Goal: Contribute content: Add original content to the website for others to see

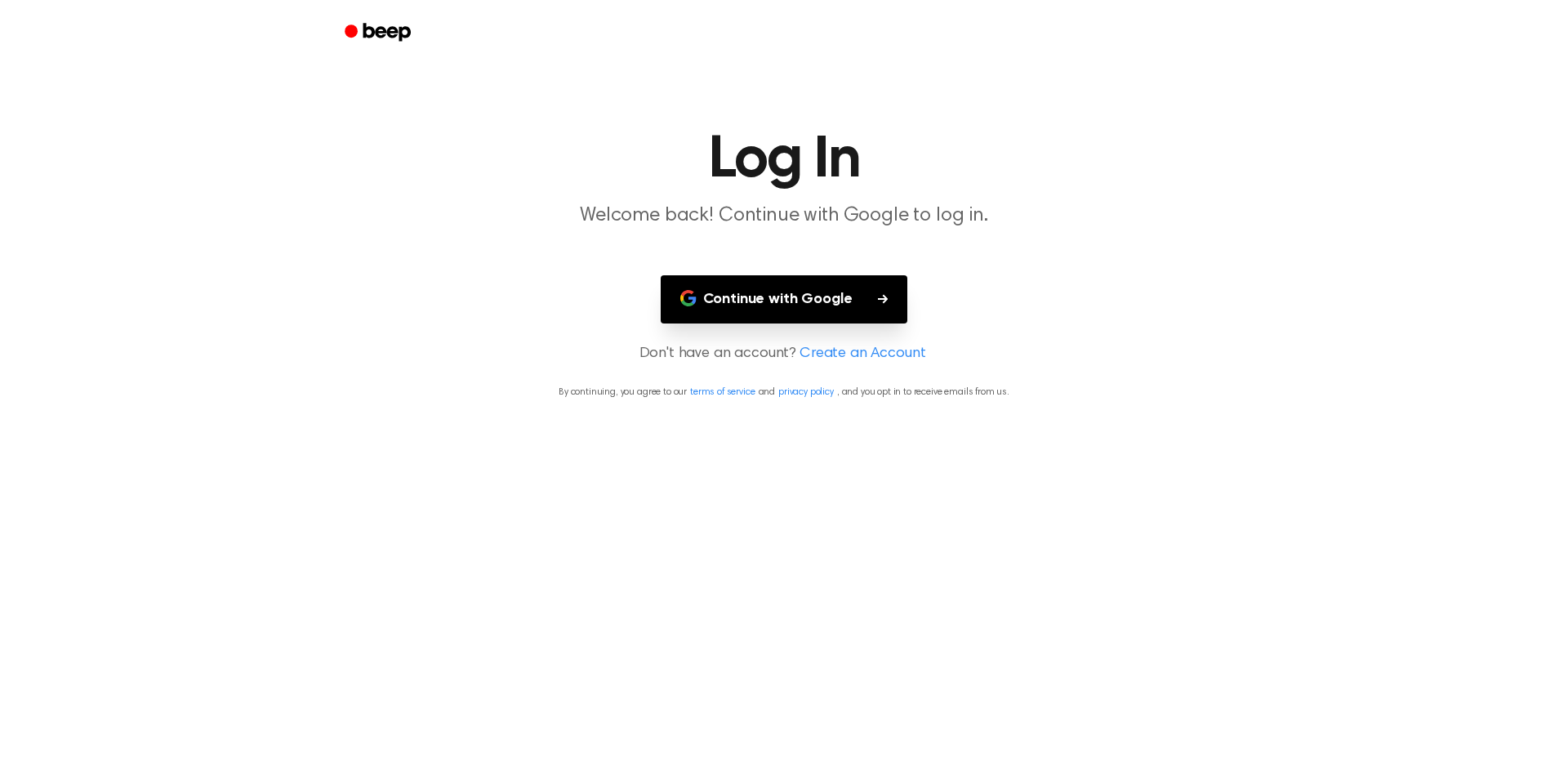
click at [859, 314] on button "Continue with Google" at bounding box center [784, 299] width 248 height 48
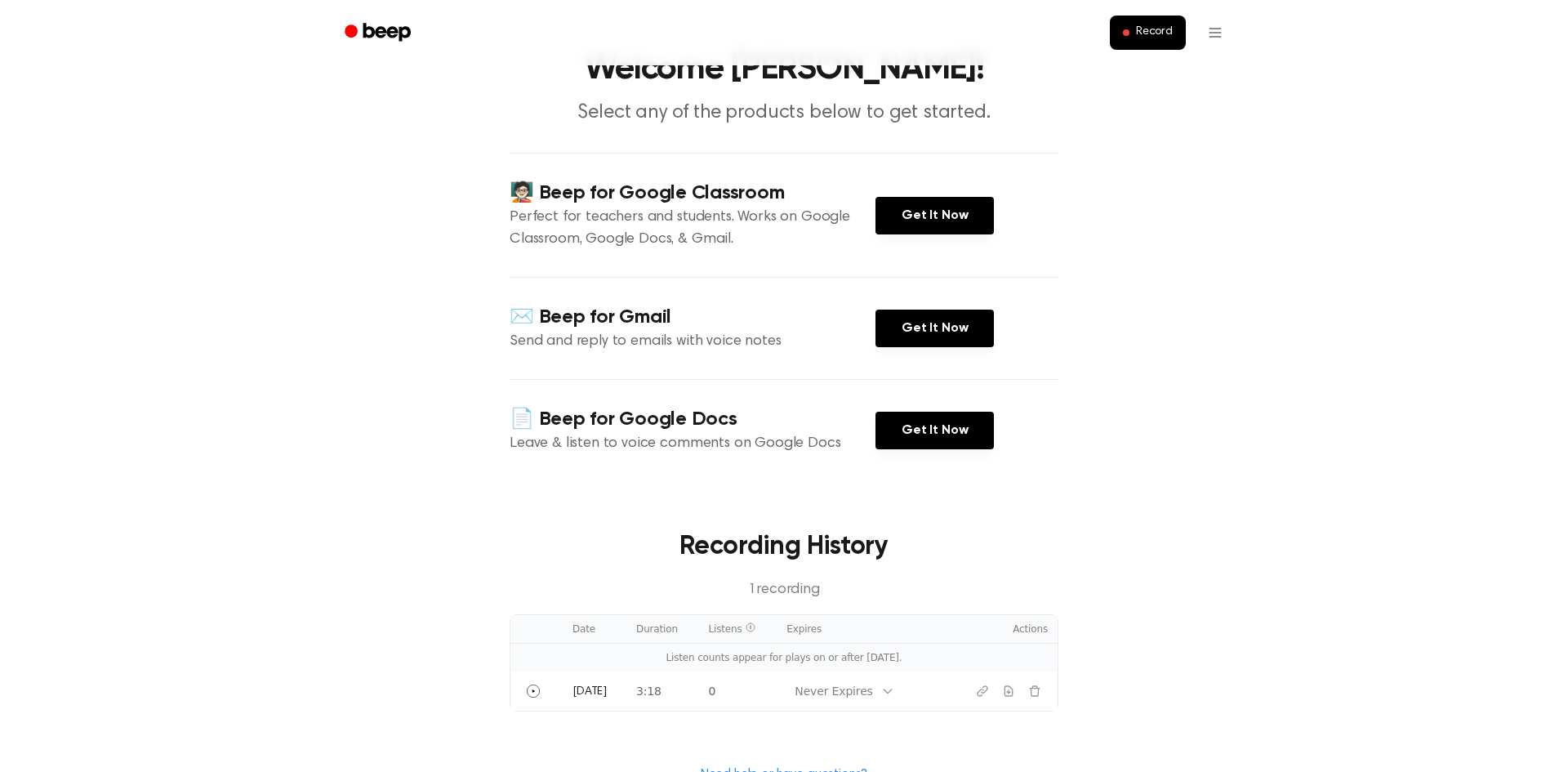
scroll to position [259, 0]
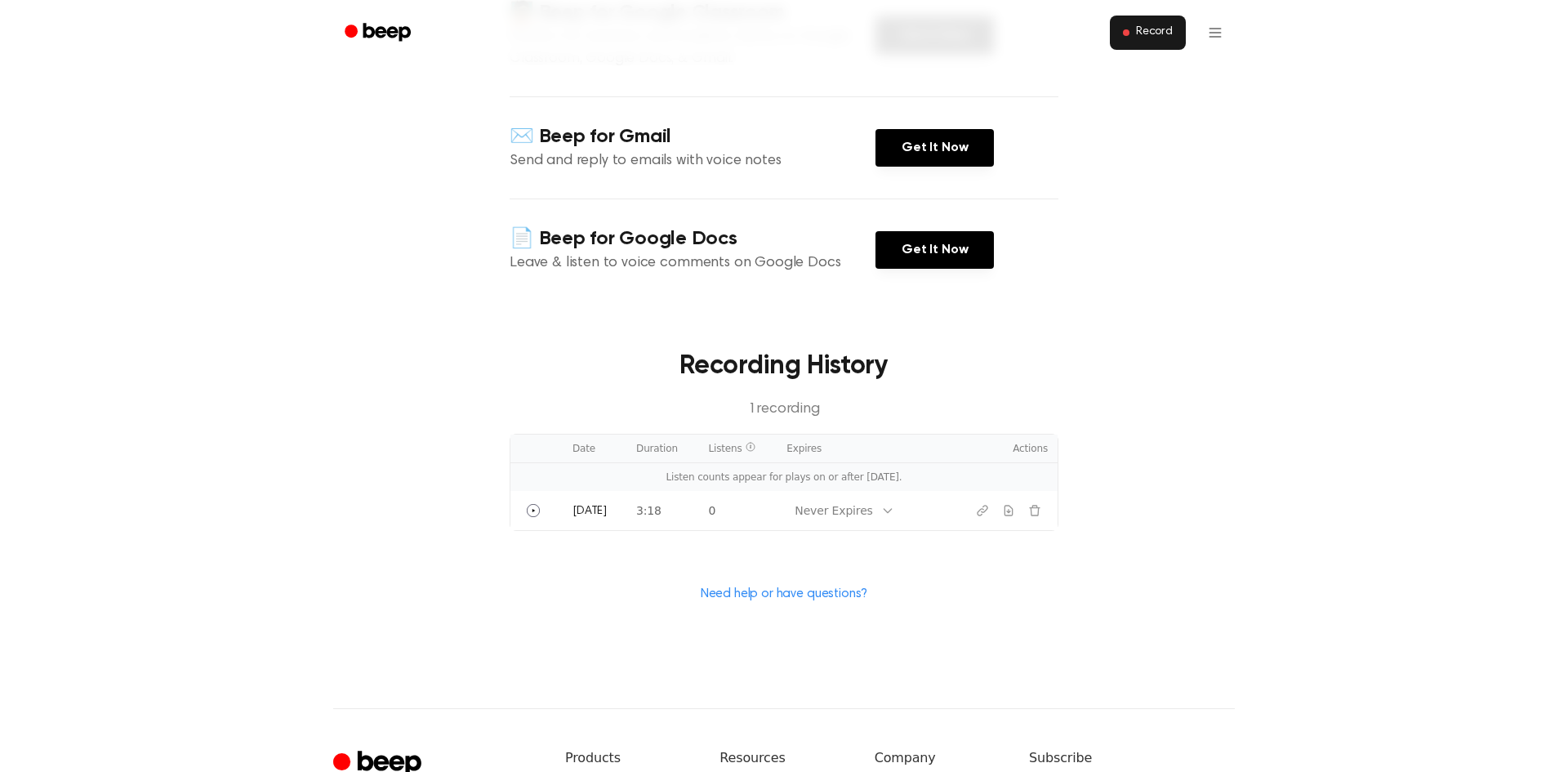
click at [1138, 28] on span "Record" at bounding box center [1153, 32] width 36 height 15
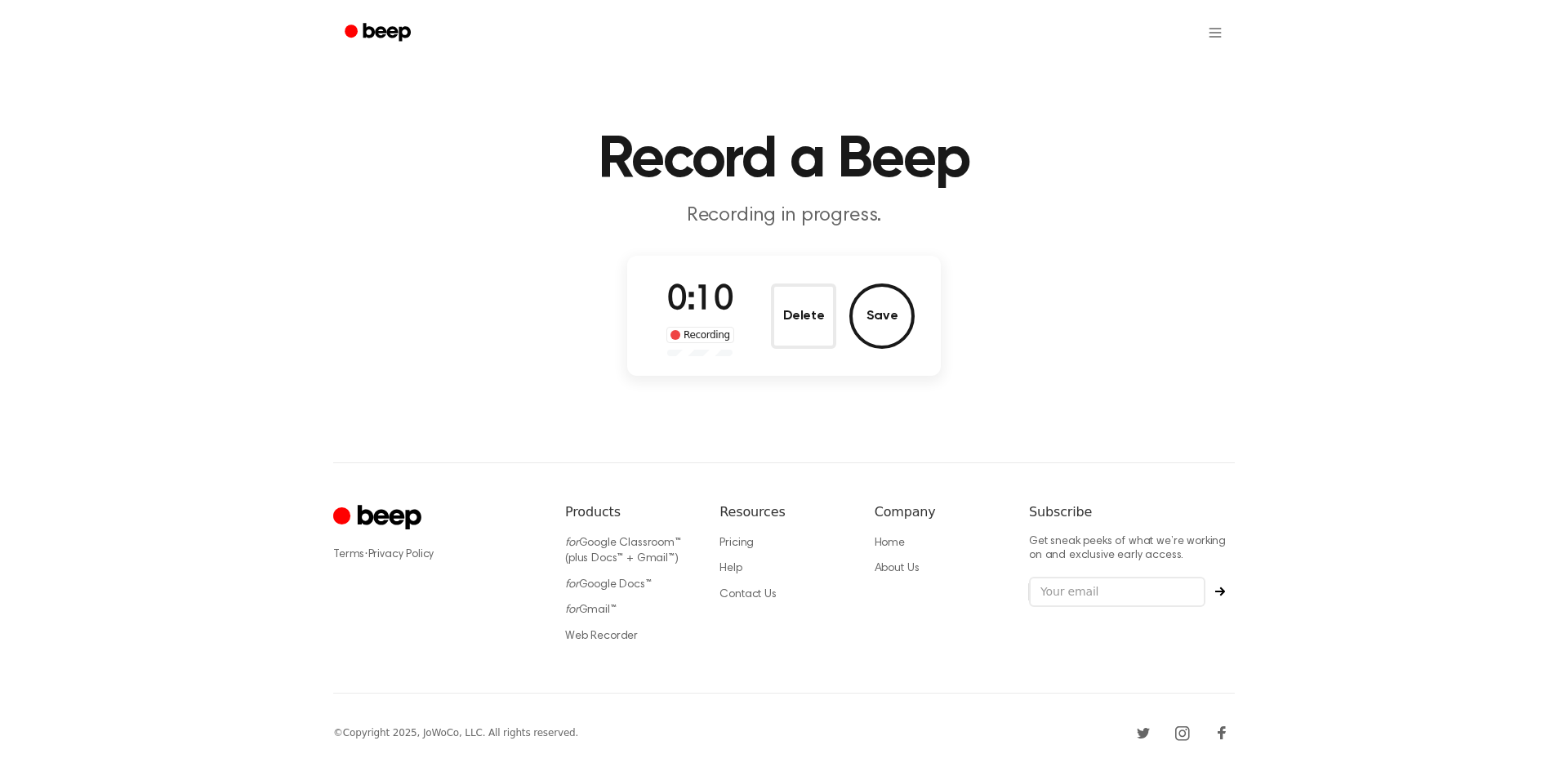
click at [1391, 359] on main "Record a Beep Recording in progress. 0:10 Recording Delete Save" at bounding box center [784, 192] width 1568 height 384
click at [1259, 396] on div "Record a Beep Recording in progress. 0:20 Recording Delete Save ⚠️ We are exper…" at bounding box center [784, 386] width 1568 height 772
click at [864, 329] on button "Save" at bounding box center [882, 316] width 65 height 65
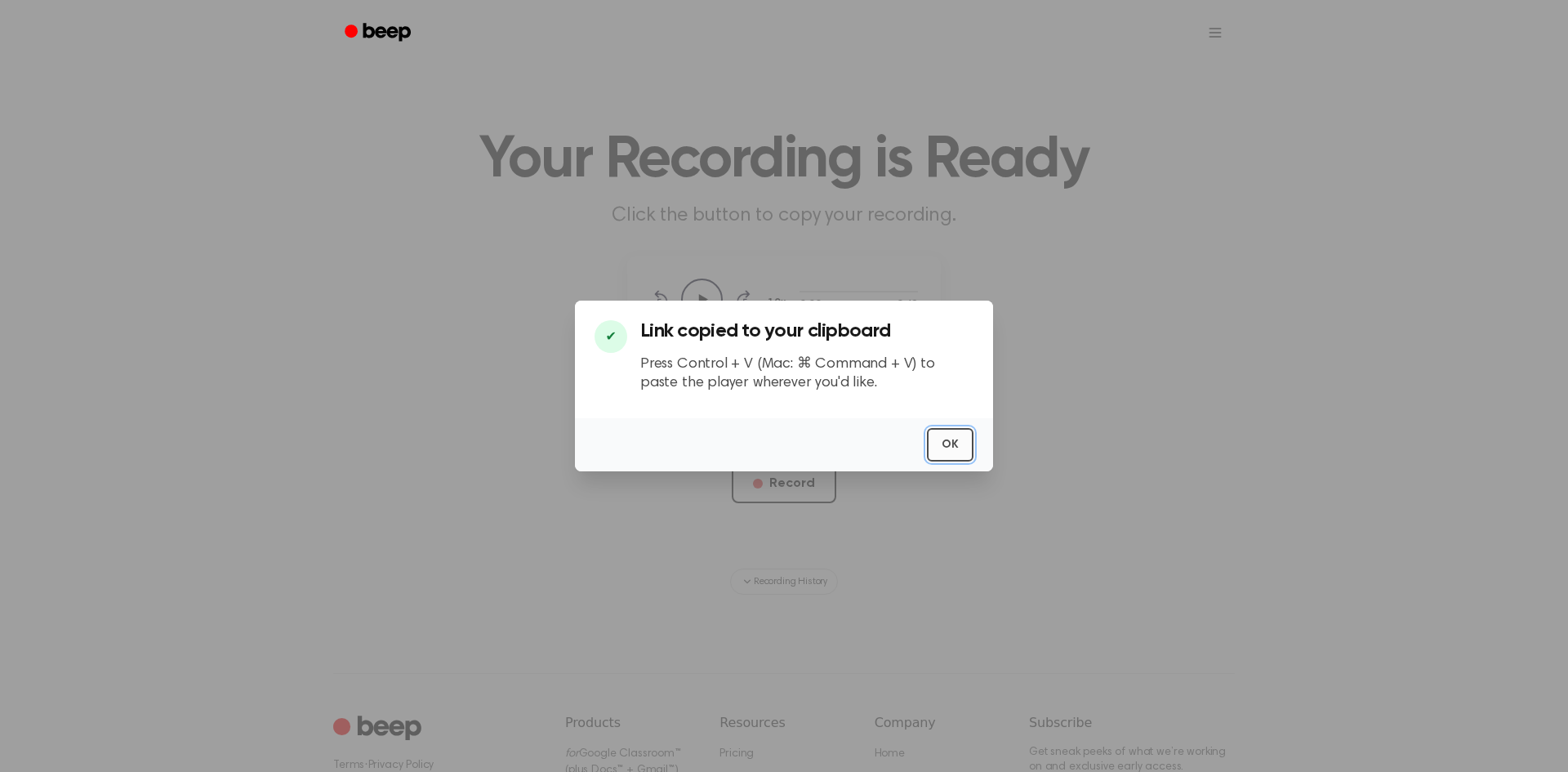
click at [948, 445] on button "OK" at bounding box center [950, 445] width 46 height 33
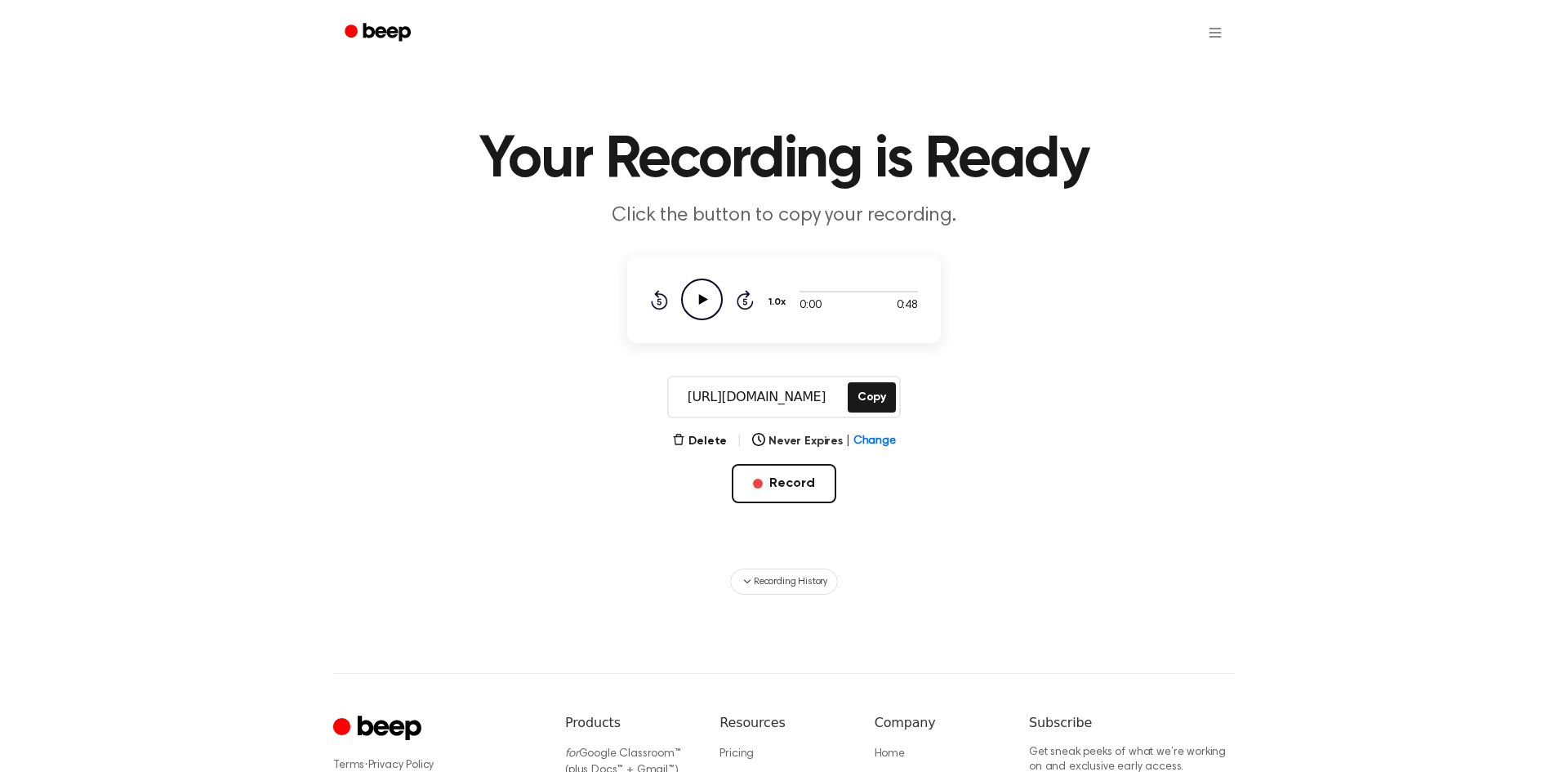
click at [714, 303] on icon "Play Audio" at bounding box center [702, 299] width 41 height 41
drag, startPoint x: 821, startPoint y: 294, endPoint x: 846, endPoint y: 289, distance: 25.5
click at [846, 289] on div at bounding box center [858, 290] width 118 height 13
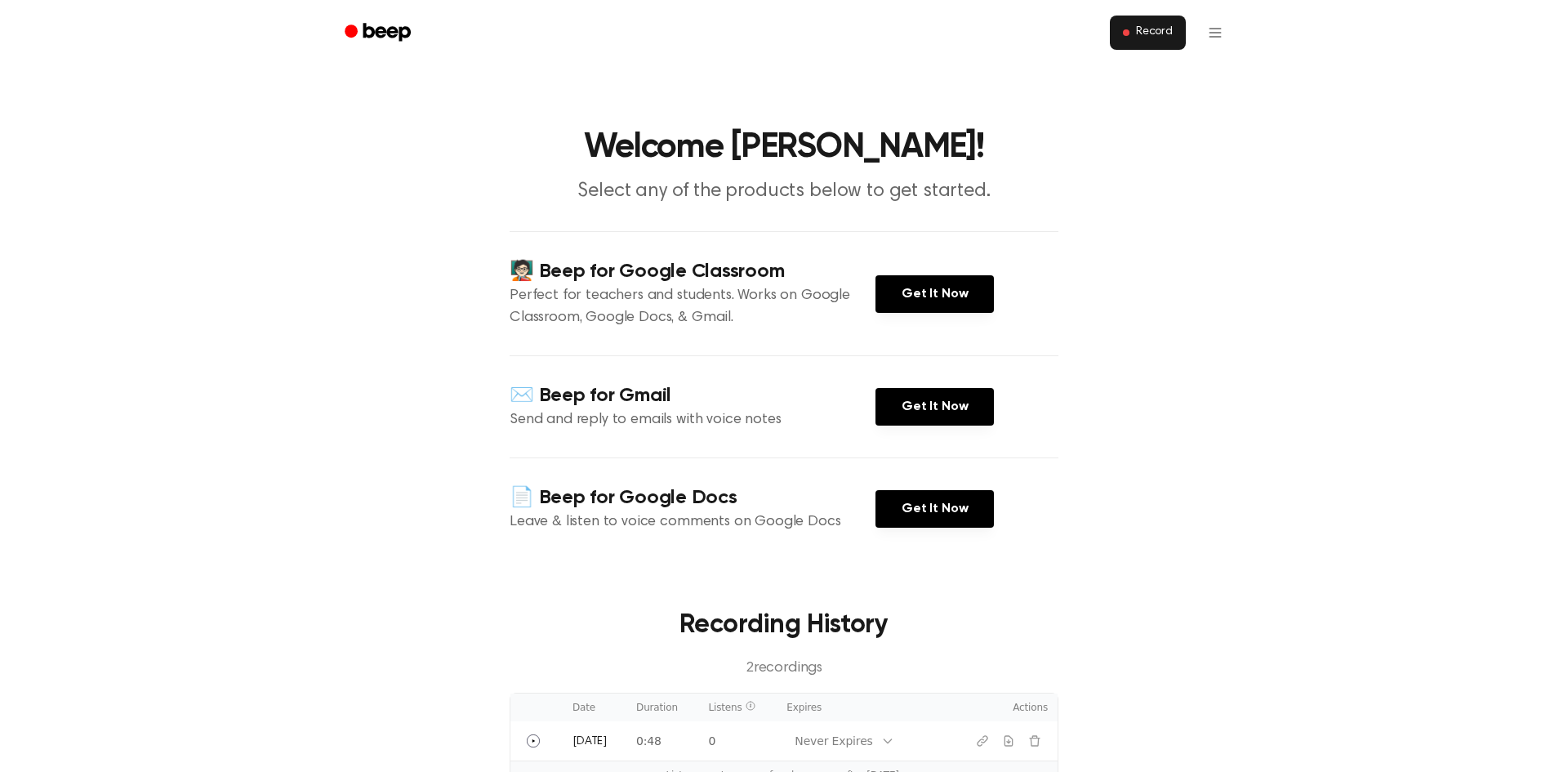
click at [1140, 40] on button "Record" at bounding box center [1147, 32] width 76 height 34
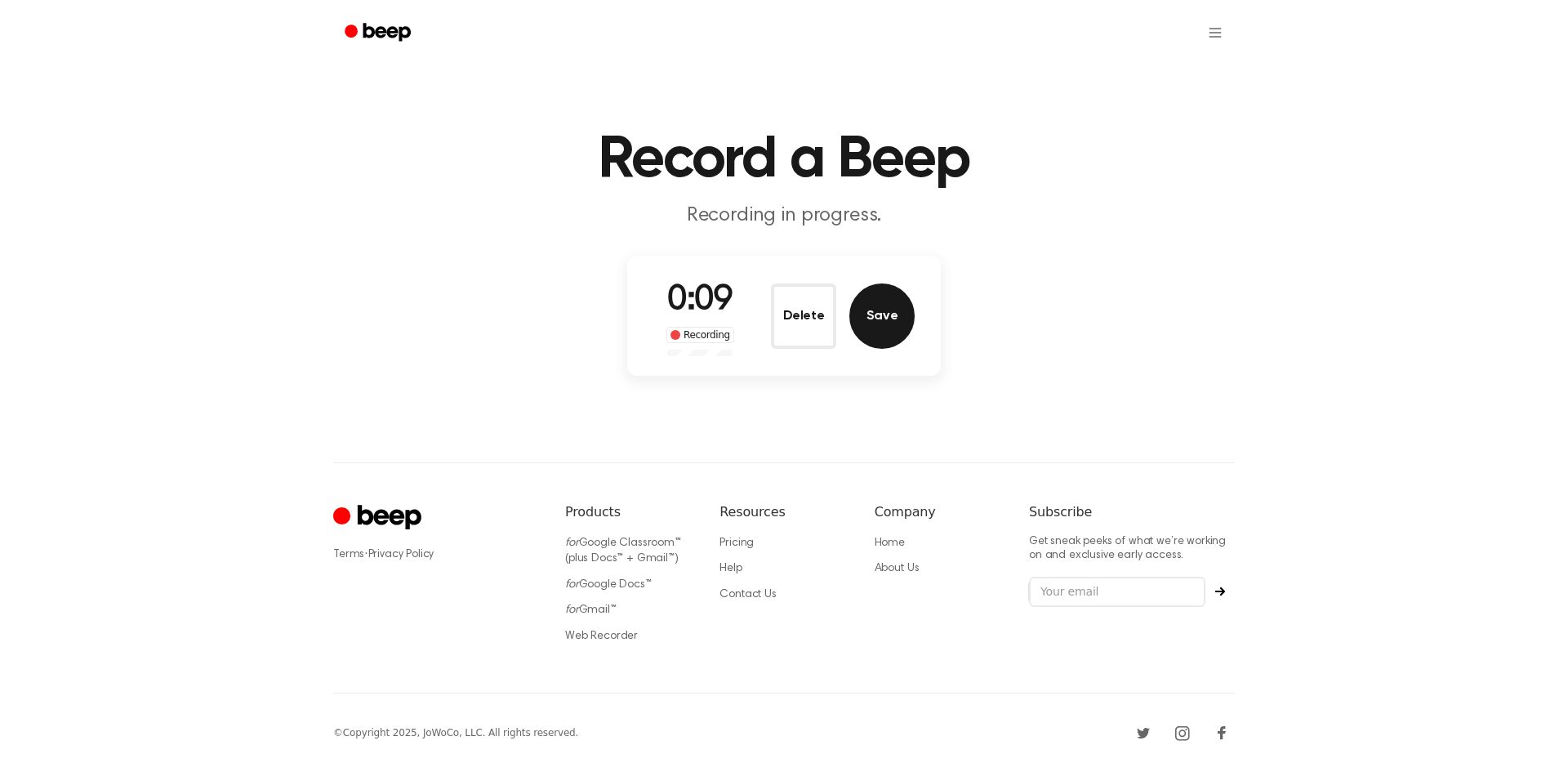
click at [891, 326] on button "Save" at bounding box center [882, 316] width 65 height 65
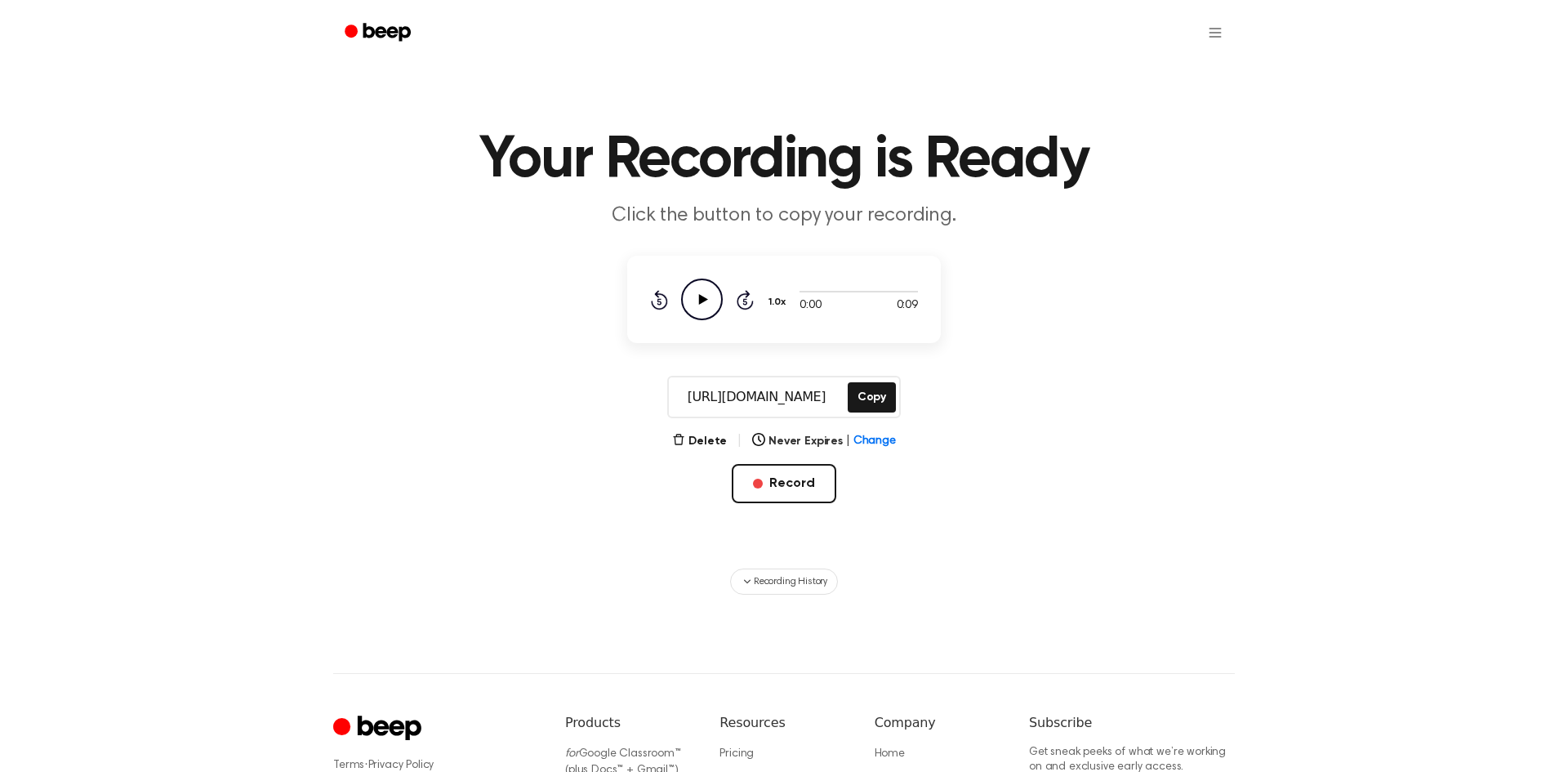
click at [1218, 36] on html "Your Recording is Ready Click the button to copy your recording. 0:00 0:09 1.0x…" at bounding box center [784, 492] width 1568 height 983
click at [1208, 67] on link "Recording History" at bounding box center [1181, 73] width 101 height 27
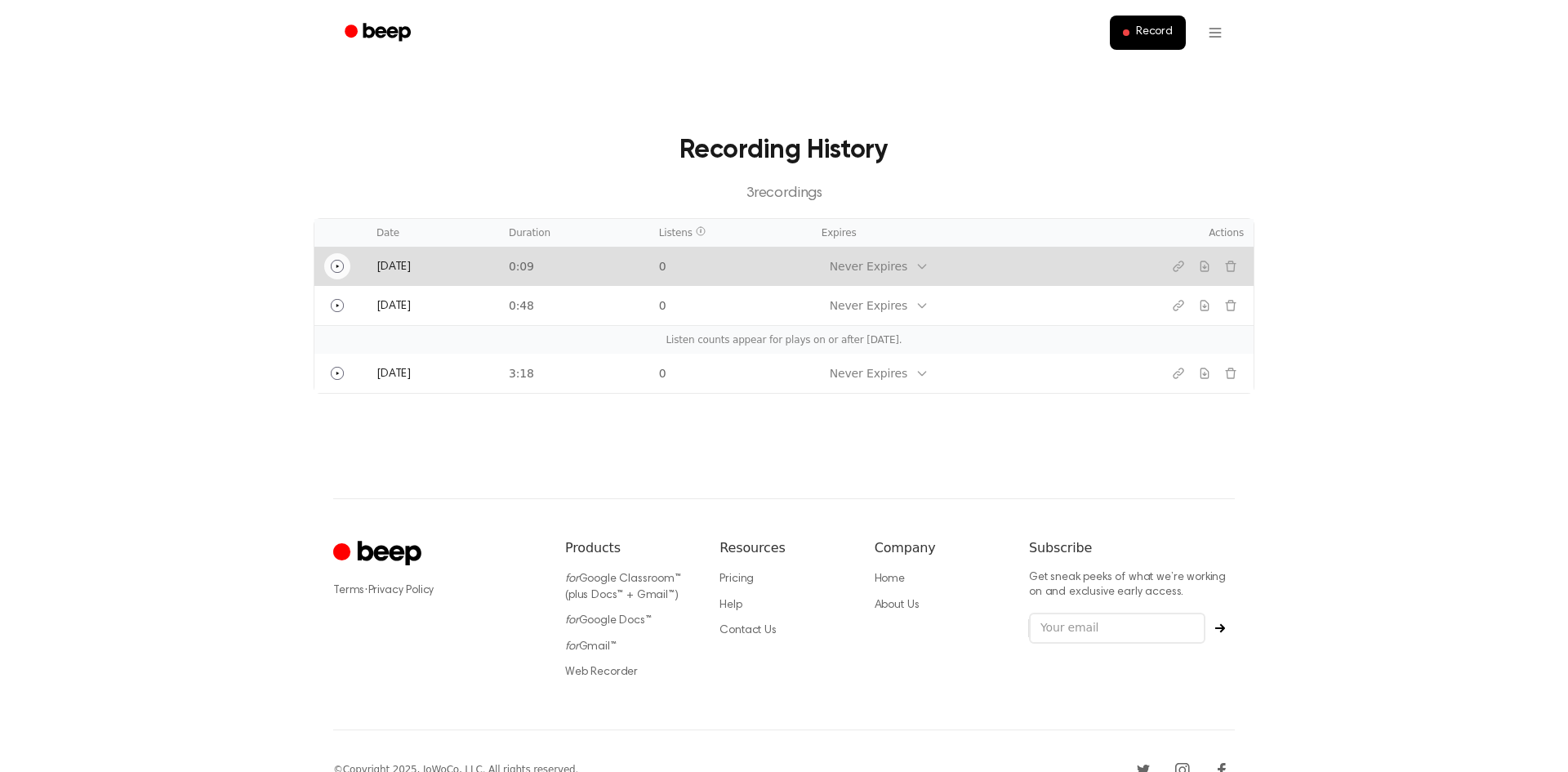
click at [332, 266] on icon "Play" at bounding box center [336, 266] width 13 height 13
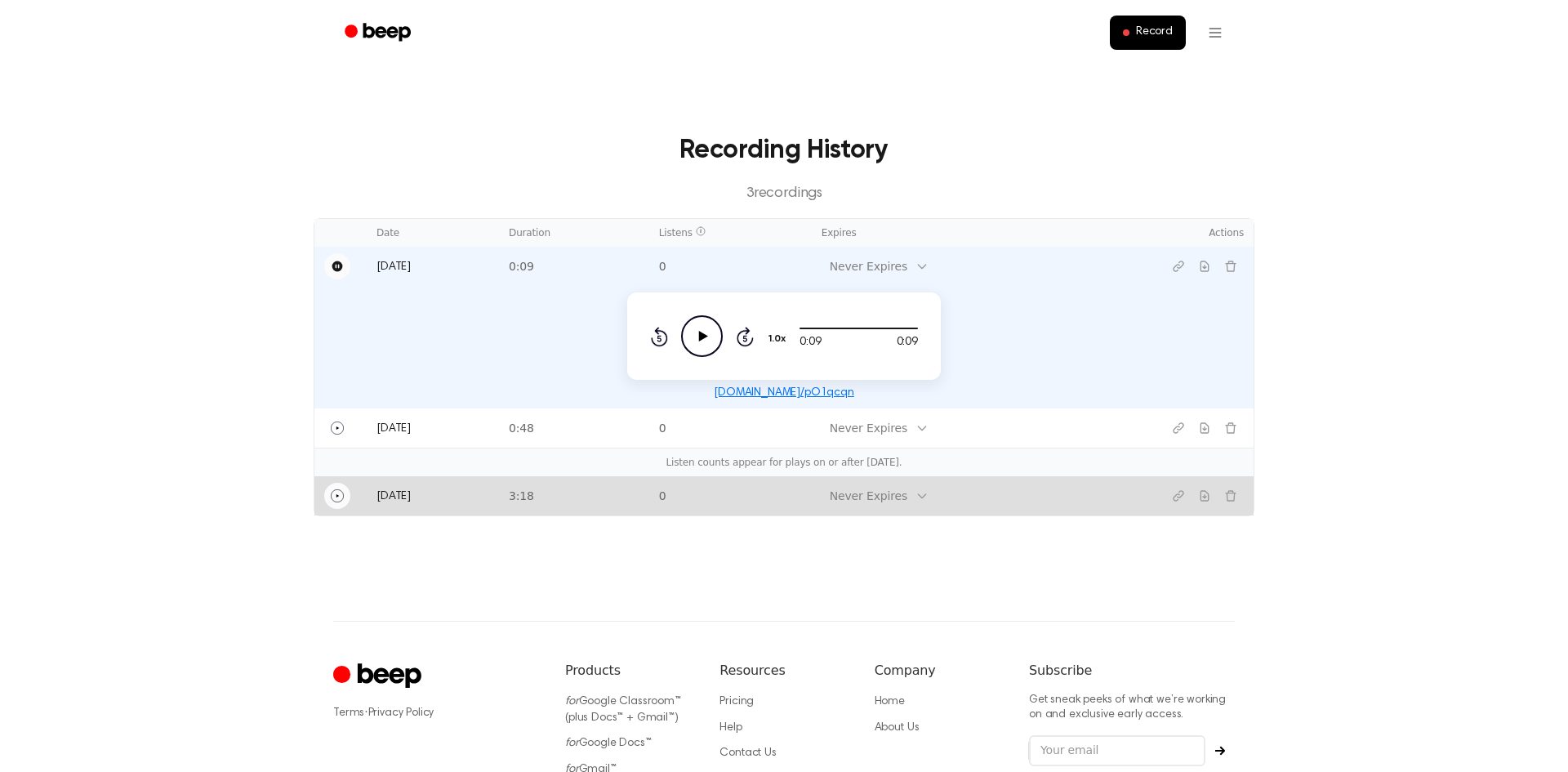
click at [346, 495] on button "Play" at bounding box center [337, 496] width 27 height 27
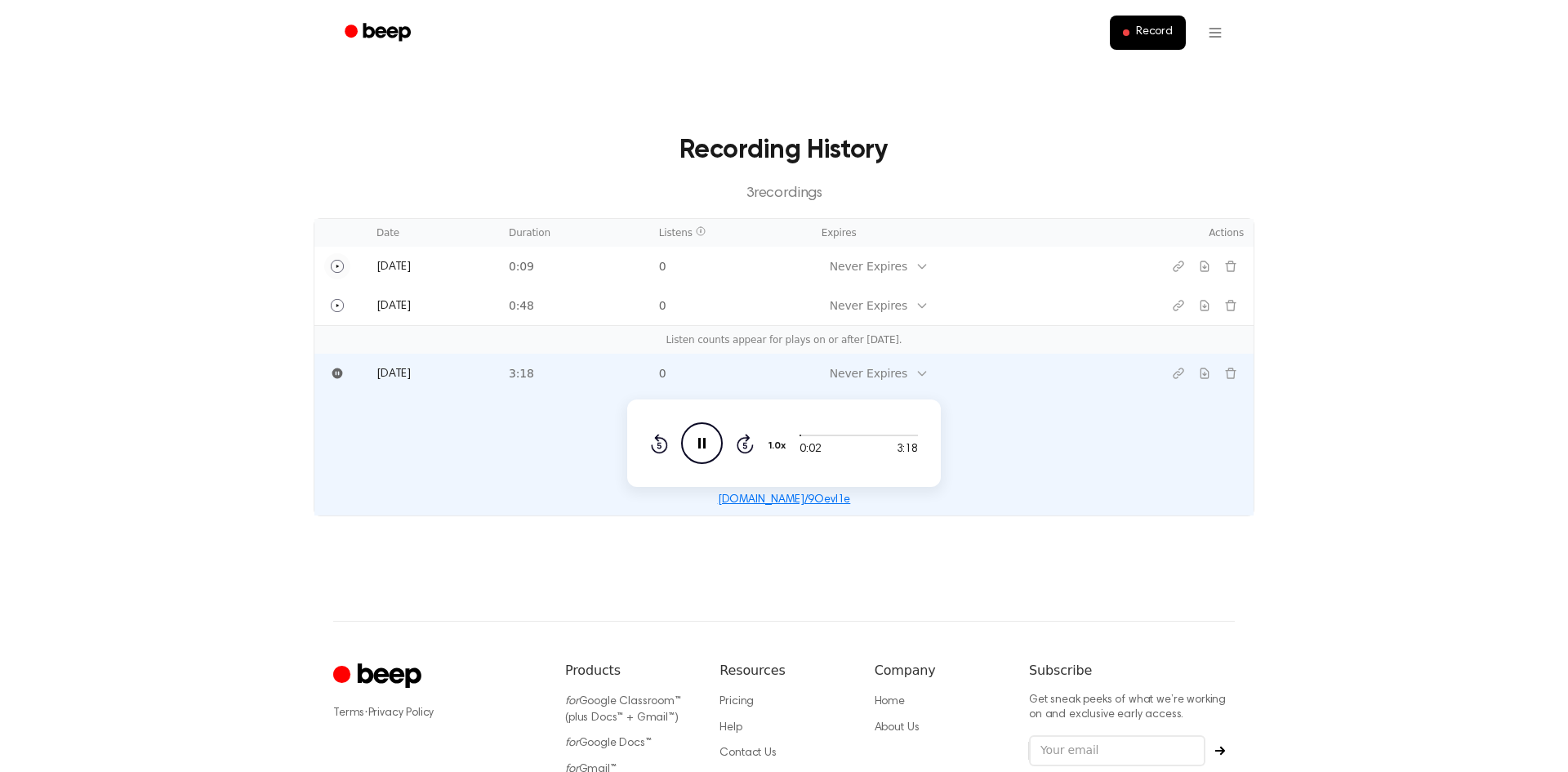
click at [701, 448] on icon "Pause Audio" at bounding box center [702, 443] width 41 height 41
drag, startPoint x: 796, startPoint y: 438, endPoint x: 818, endPoint y: 434, distance: 22.4
click at [818, 434] on div at bounding box center [858, 434] width 118 height 13
click at [711, 448] on icon "Play Audio" at bounding box center [702, 443] width 41 height 41
click at [710, 448] on icon "Pause Audio" at bounding box center [702, 443] width 41 height 41
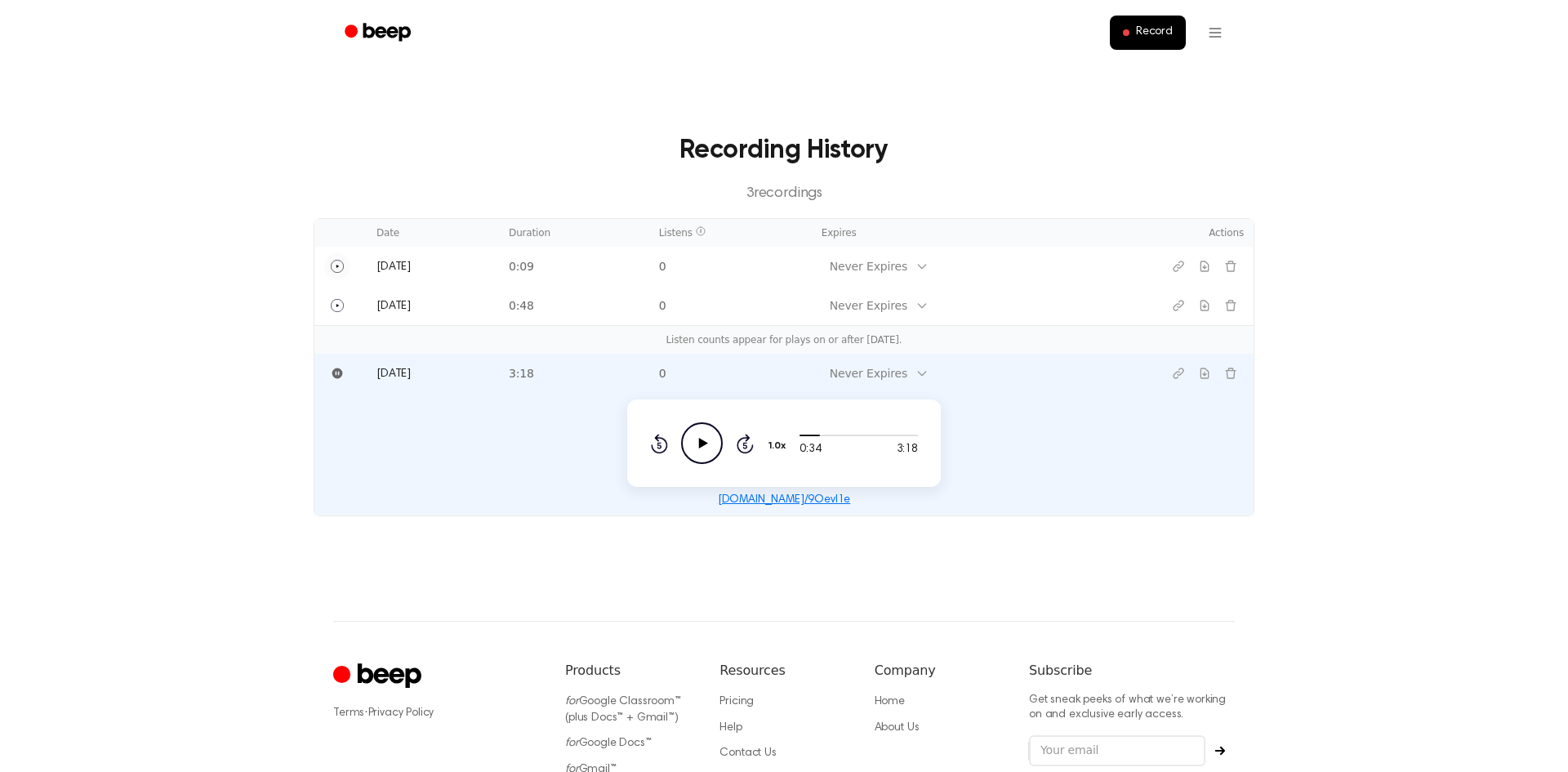
click at [1401, 384] on main "Recording History 3 recording s Date Duration Listens Expires Actions [DATE] 0:…" at bounding box center [784, 310] width 1568 height 621
click at [697, 441] on icon "Play Audio" at bounding box center [702, 443] width 41 height 41
click at [1333, 327] on main "Recording History 3 recording s Date Duration Listens Expires Actions [DATE] 0:…" at bounding box center [784, 310] width 1568 height 621
click at [701, 441] on icon "Pause Audio" at bounding box center [702, 443] width 41 height 41
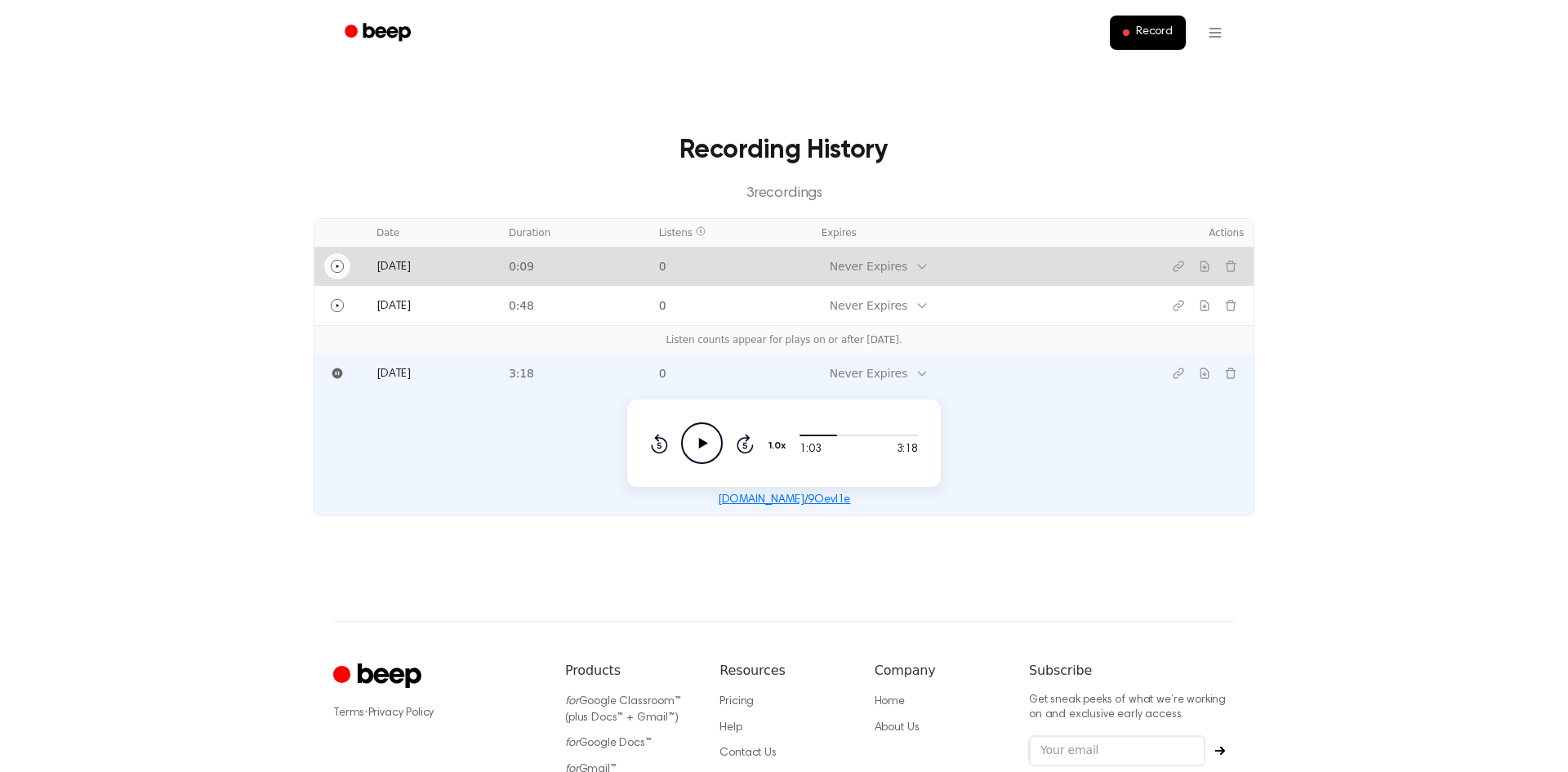
click at [454, 259] on td "[DATE]" at bounding box center [433, 267] width 133 height 39
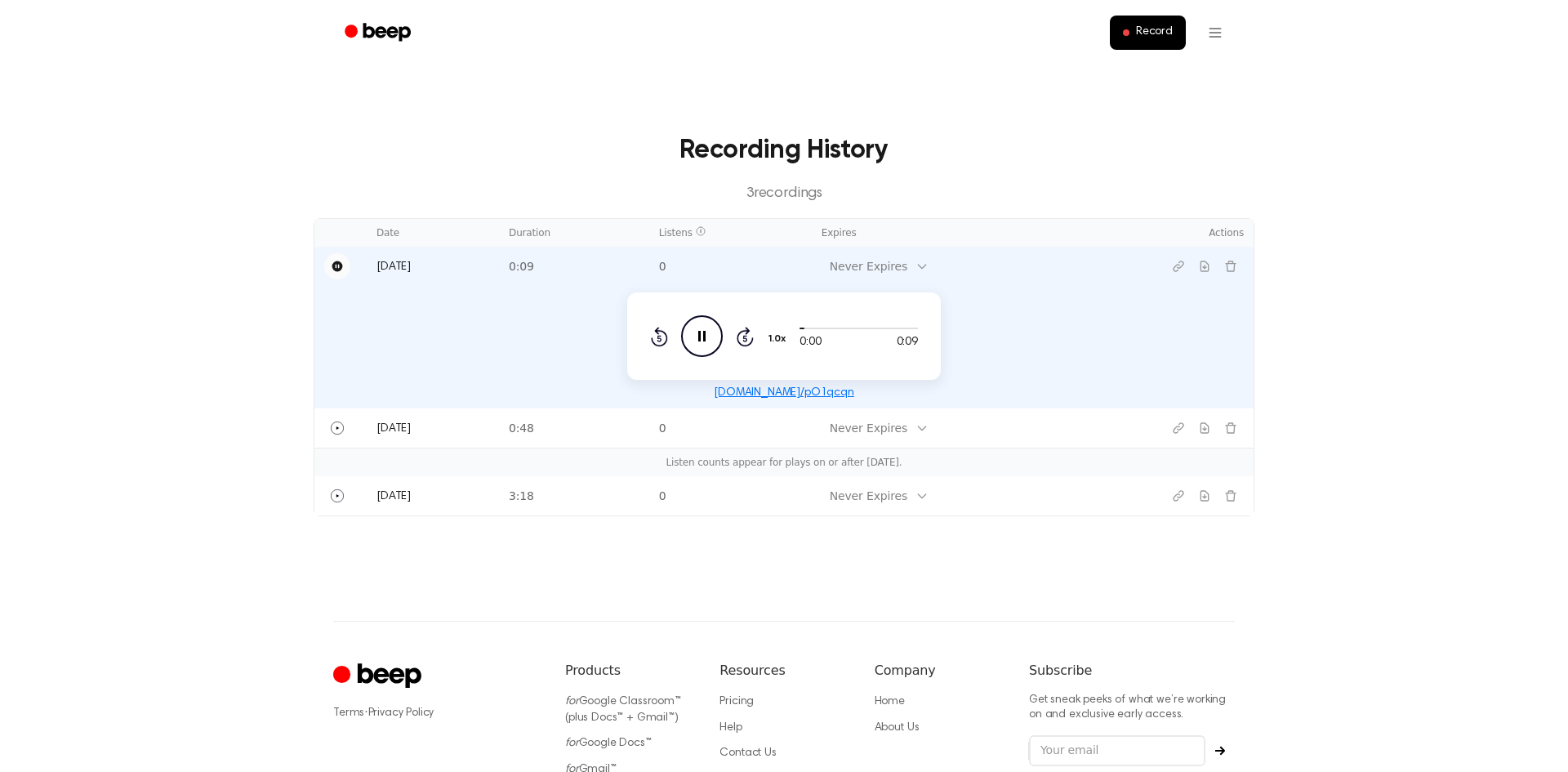
click at [706, 338] on icon "Pause Audio" at bounding box center [702, 336] width 41 height 41
click at [1338, 283] on main "Recording History 3 recording s Date Duration Listens Expires Actions [DATE] 0:…" at bounding box center [784, 310] width 1568 height 621
click at [706, 328] on icon "Play Audio" at bounding box center [702, 336] width 41 height 41
click at [701, 333] on icon "Pause Audio" at bounding box center [702, 336] width 41 height 41
drag, startPoint x: 1414, startPoint y: 295, endPoint x: 1387, endPoint y: 305, distance: 28.8
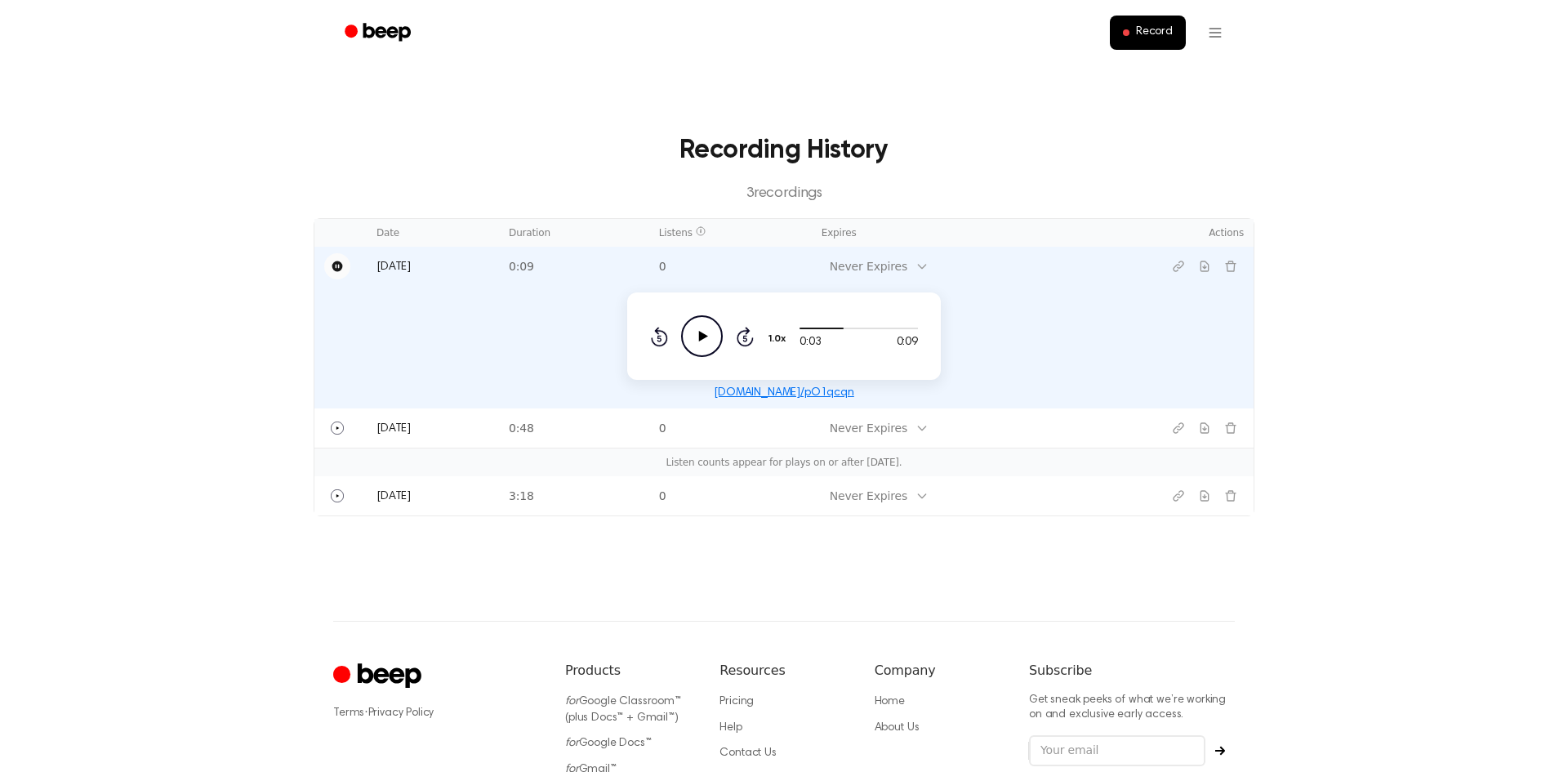
click at [1415, 295] on main "Recording History 3 recording s Date Duration Listens Expires Actions [DATE] 0:…" at bounding box center [784, 310] width 1568 height 621
click at [703, 337] on icon at bounding box center [703, 335] width 9 height 11
click at [1155, 35] on span "Record" at bounding box center [1153, 32] width 36 height 15
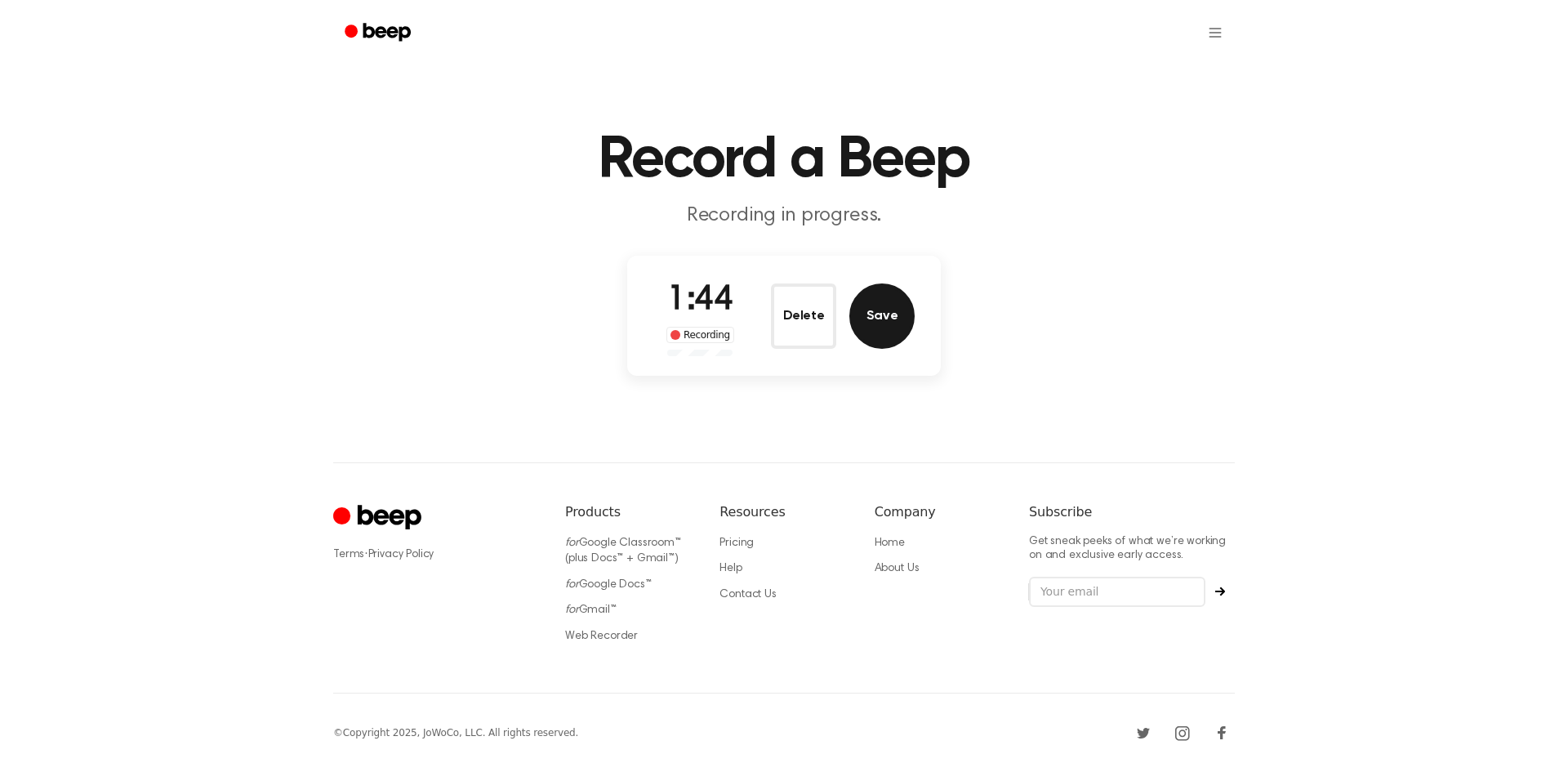
click at [892, 309] on button "Save" at bounding box center [882, 316] width 65 height 65
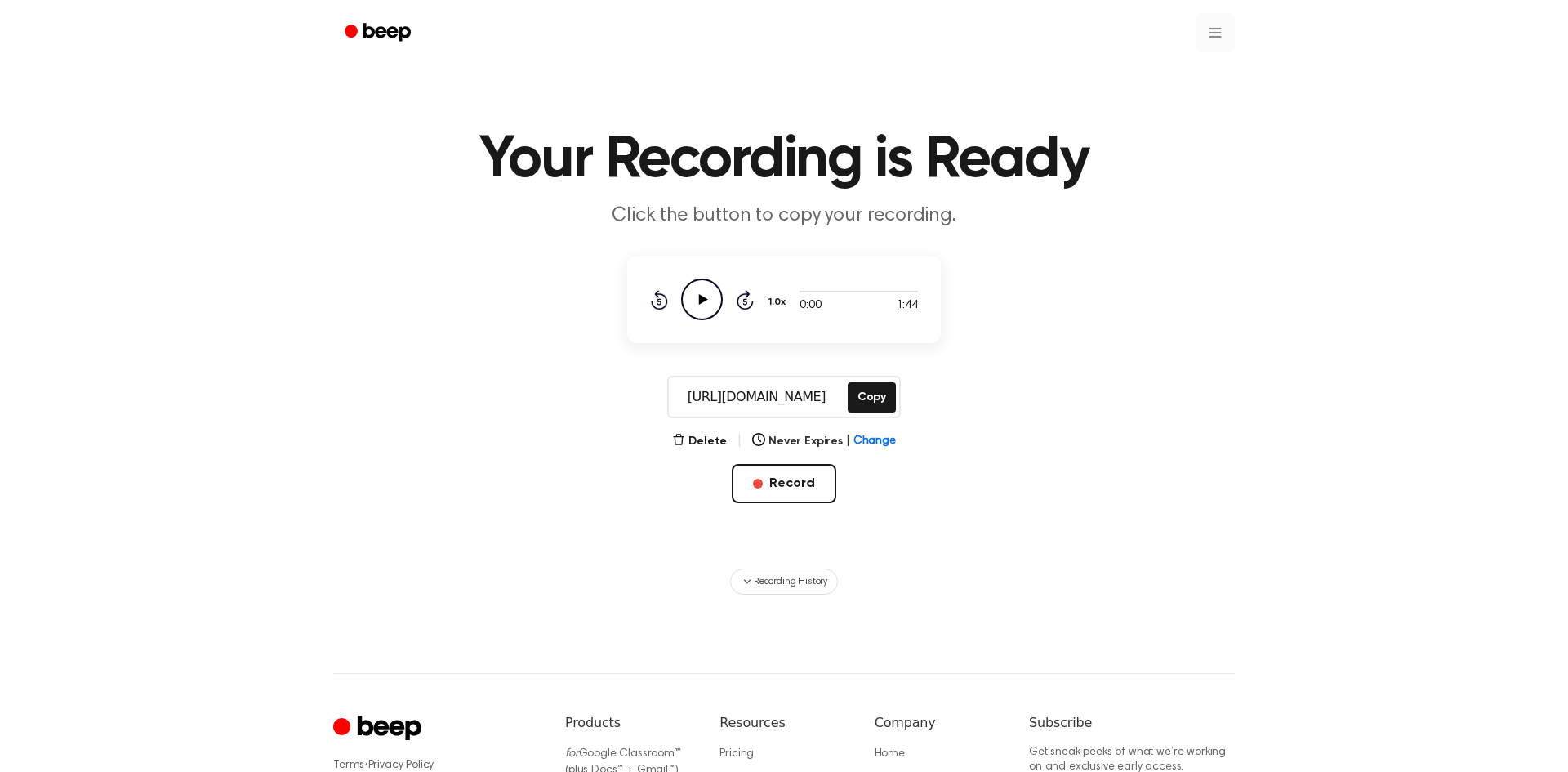
click at [1213, 39] on html "Your Recording is Ready Click the button to copy your recording. 0:00 1:44 1.0x…" at bounding box center [784, 492] width 1568 height 983
click at [1202, 74] on link "Recording History" at bounding box center [1181, 73] width 101 height 27
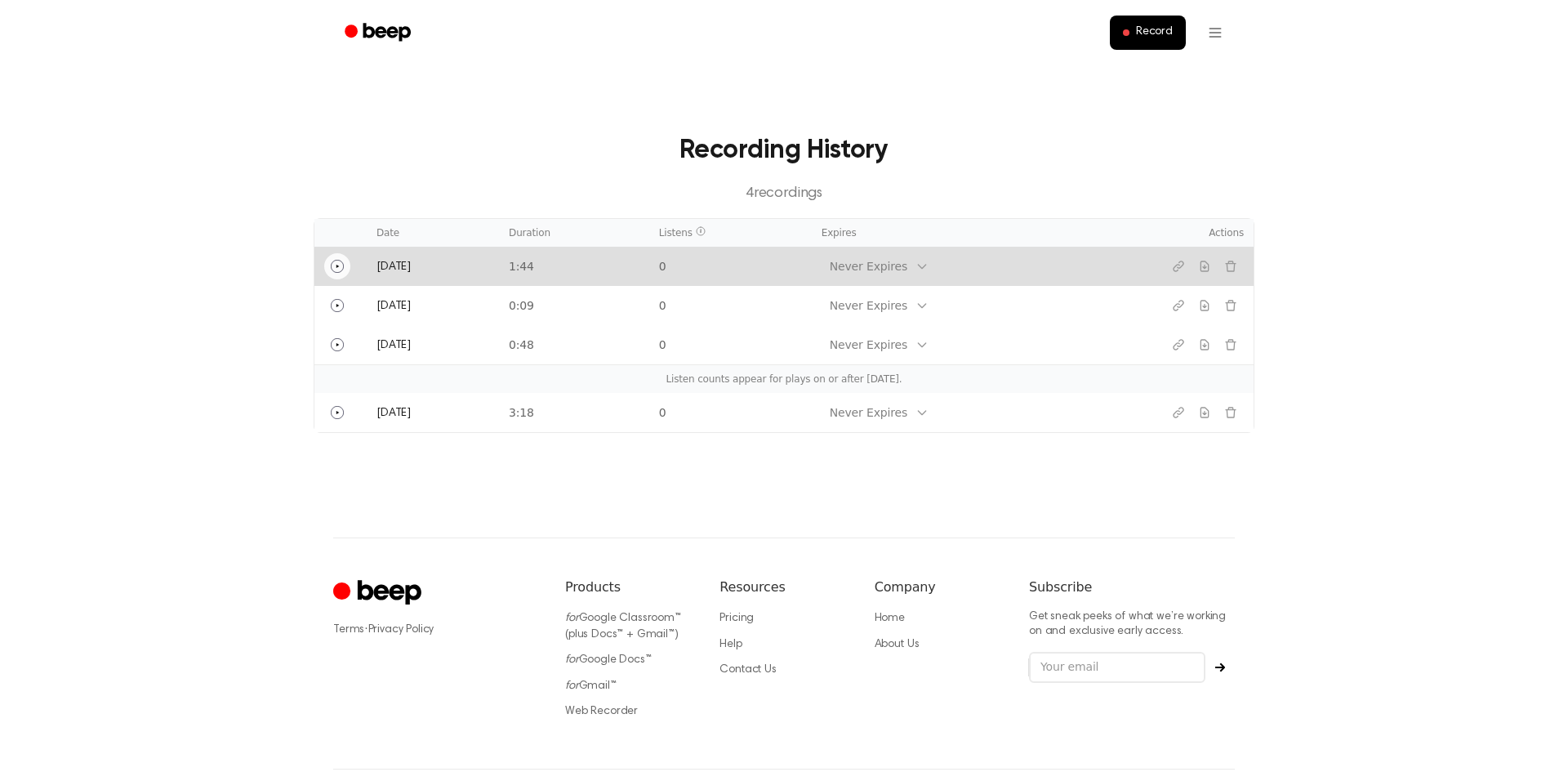
click at [333, 270] on icon "Play" at bounding box center [336, 266] width 13 height 13
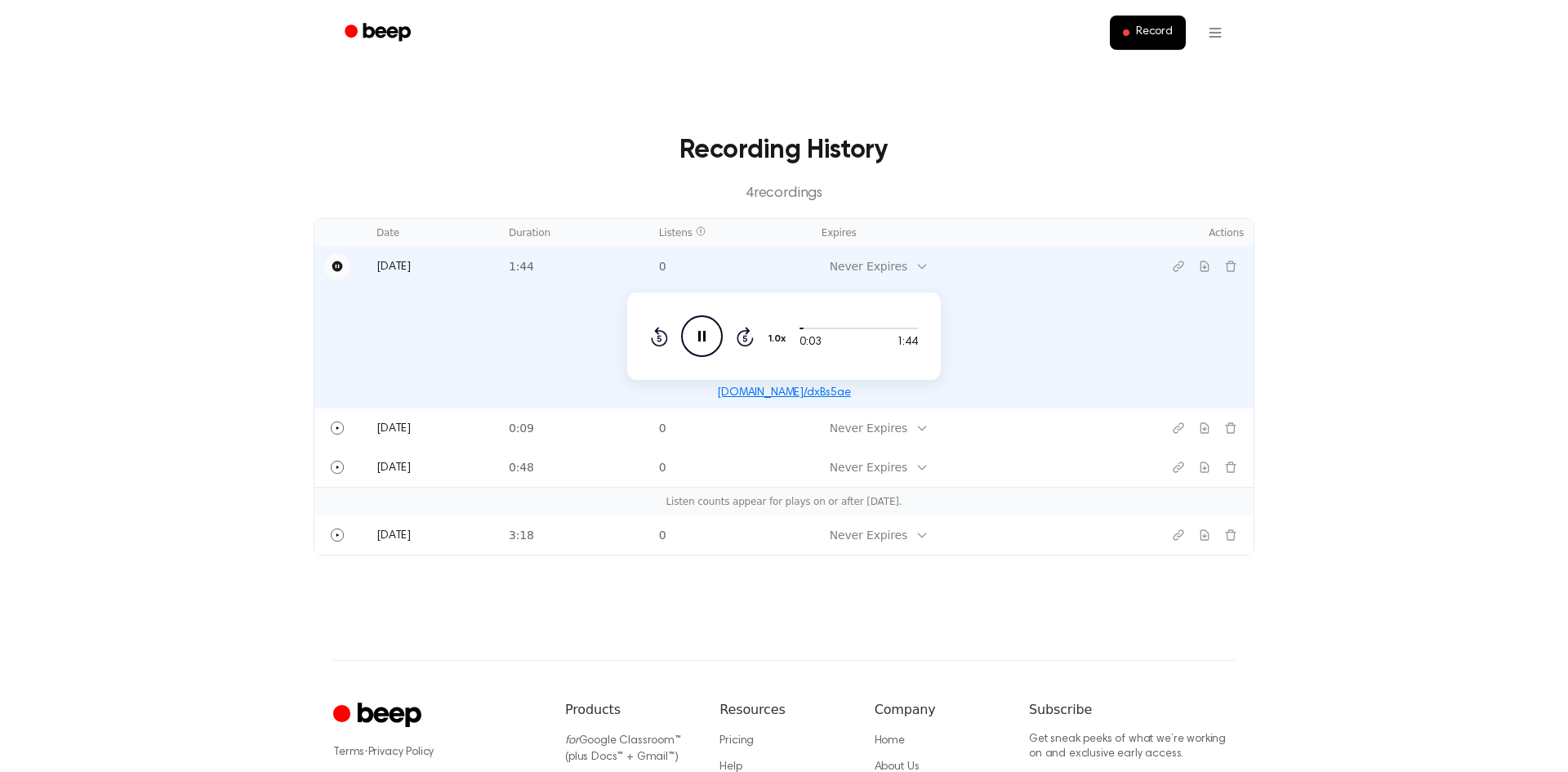
drag, startPoint x: 802, startPoint y: 329, endPoint x: 845, endPoint y: 319, distance: 44.1
click at [845, 319] on div "0:03 1:44 1.0x Rewind 5 seconds Pause Audio Skip 5 seconds" at bounding box center [784, 336] width 267 height 41
click at [1371, 279] on main "Recording History 4 recording s Date Duration Listens Expires Actions [DATE] 1:…" at bounding box center [784, 329] width 1568 height 660
click at [745, 337] on icon "Skip 5 seconds" at bounding box center [744, 336] width 18 height 22
click at [745, 337] on icon at bounding box center [745, 338] width 4 height 7
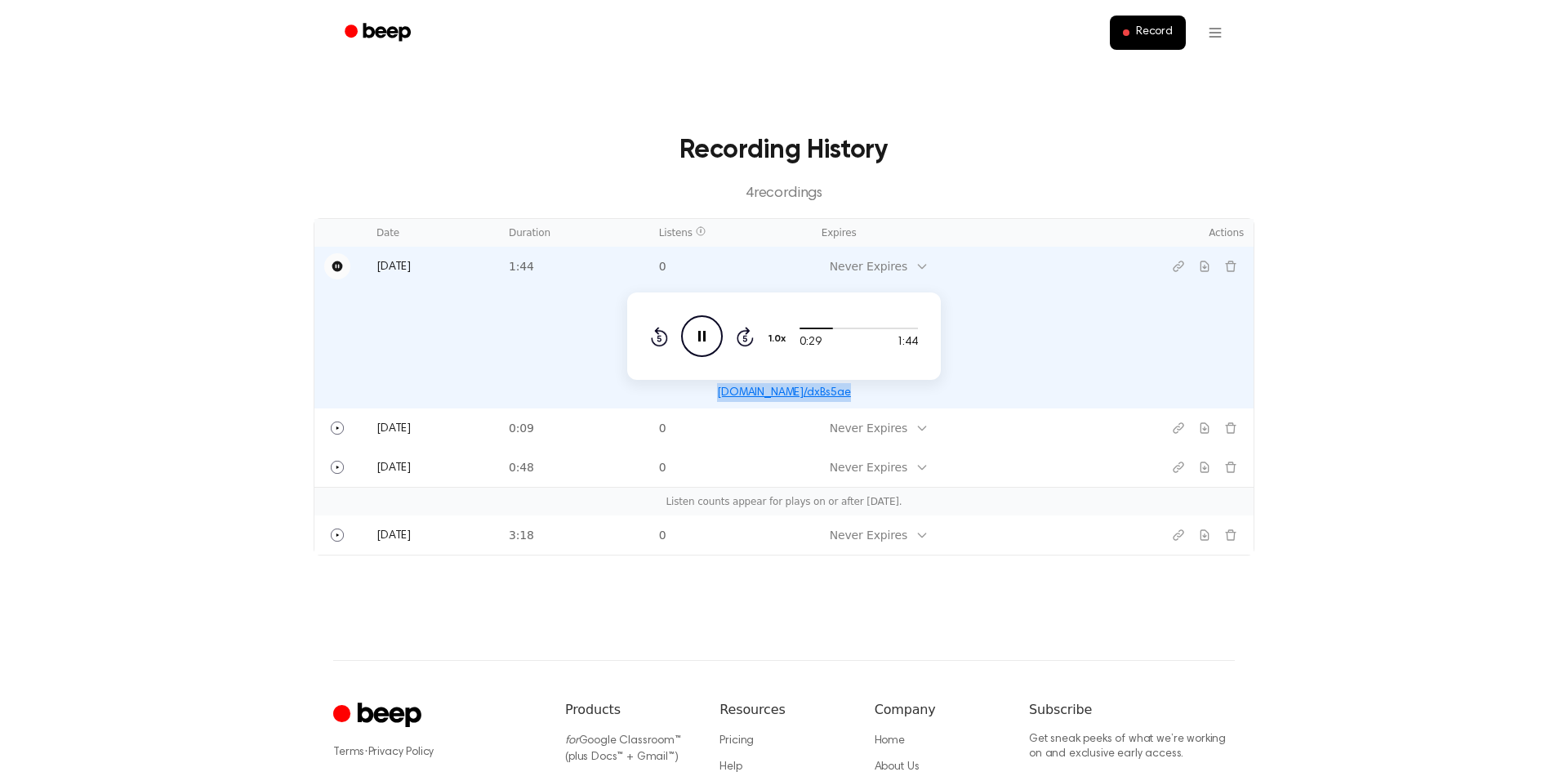
click at [745, 337] on icon at bounding box center [745, 338] width 4 height 7
click at [1408, 257] on main "Recording History 4 recording s Date Duration Listens Expires Actions [DATE] 1:…" at bounding box center [784, 329] width 1568 height 660
click at [1162, 33] on span "Record" at bounding box center [1153, 32] width 36 height 15
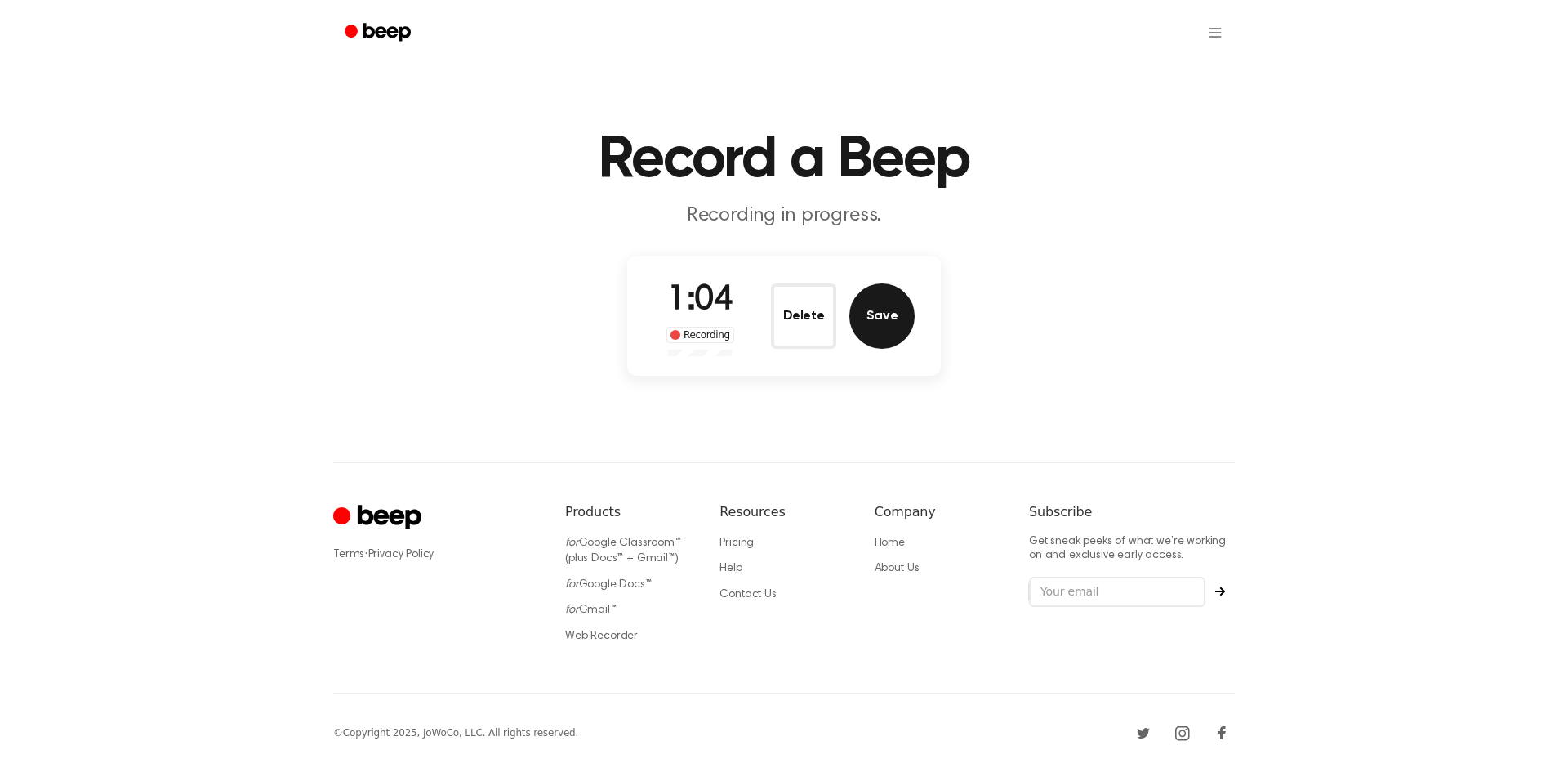
click at [884, 312] on button "Save" at bounding box center [882, 316] width 65 height 65
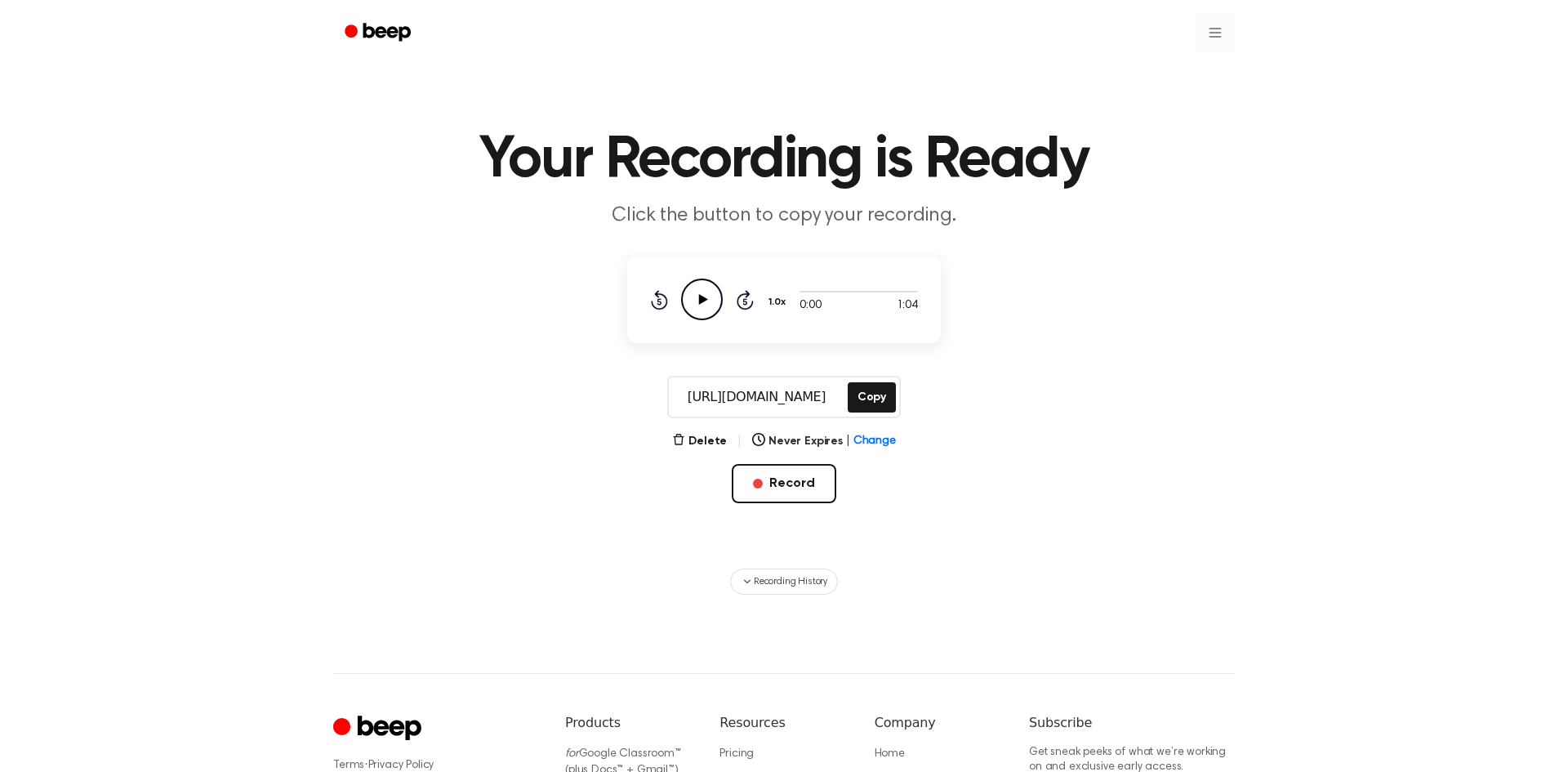
click at [1228, 38] on html "Your Recording is Ready Click the button to copy your recording. 0:00 1:04 1.0x…" at bounding box center [784, 492] width 1568 height 983
click at [1208, 67] on link "Recording History" at bounding box center [1181, 73] width 101 height 27
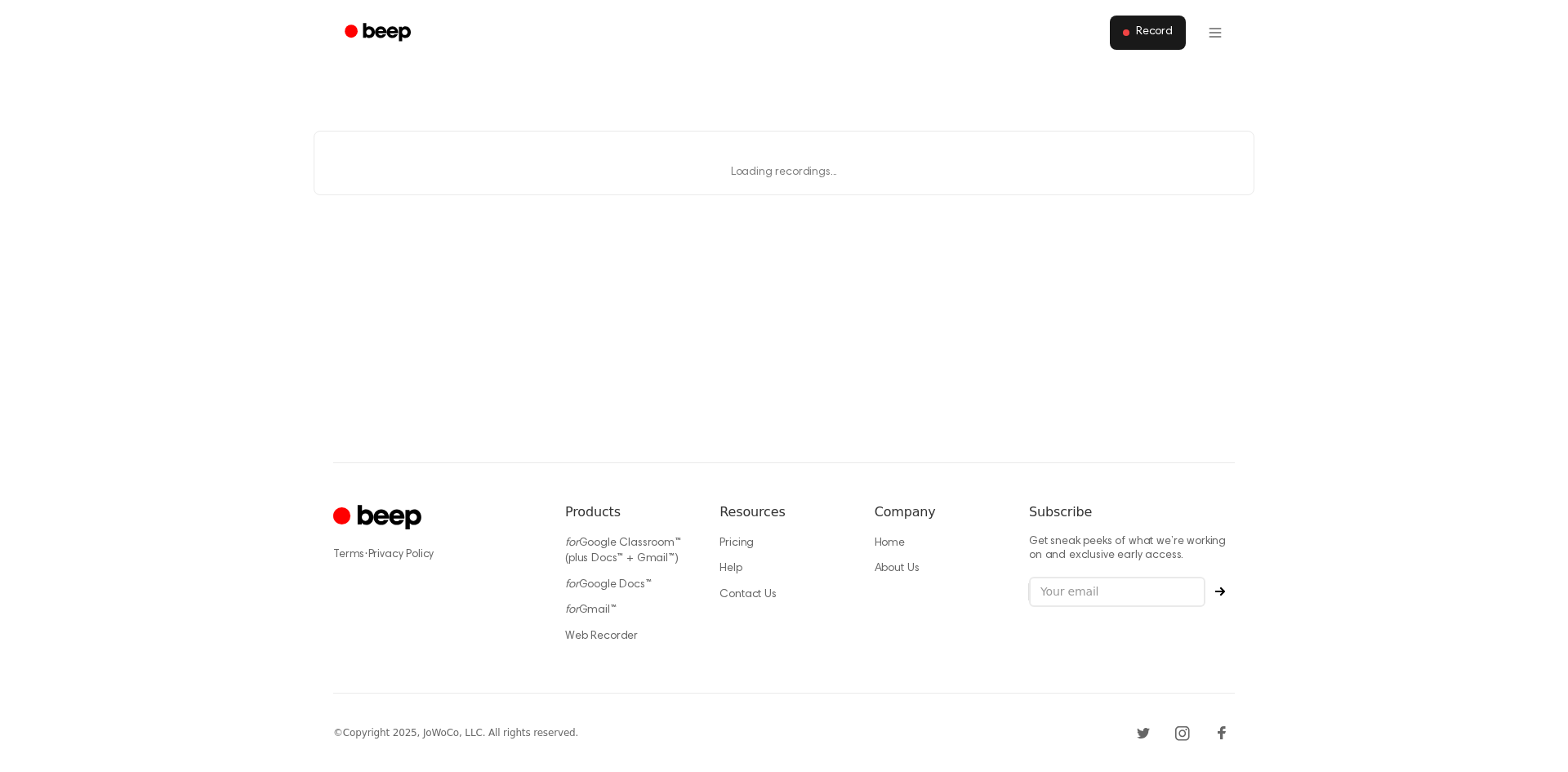
click at [1156, 36] on span "Record" at bounding box center [1153, 32] width 36 height 15
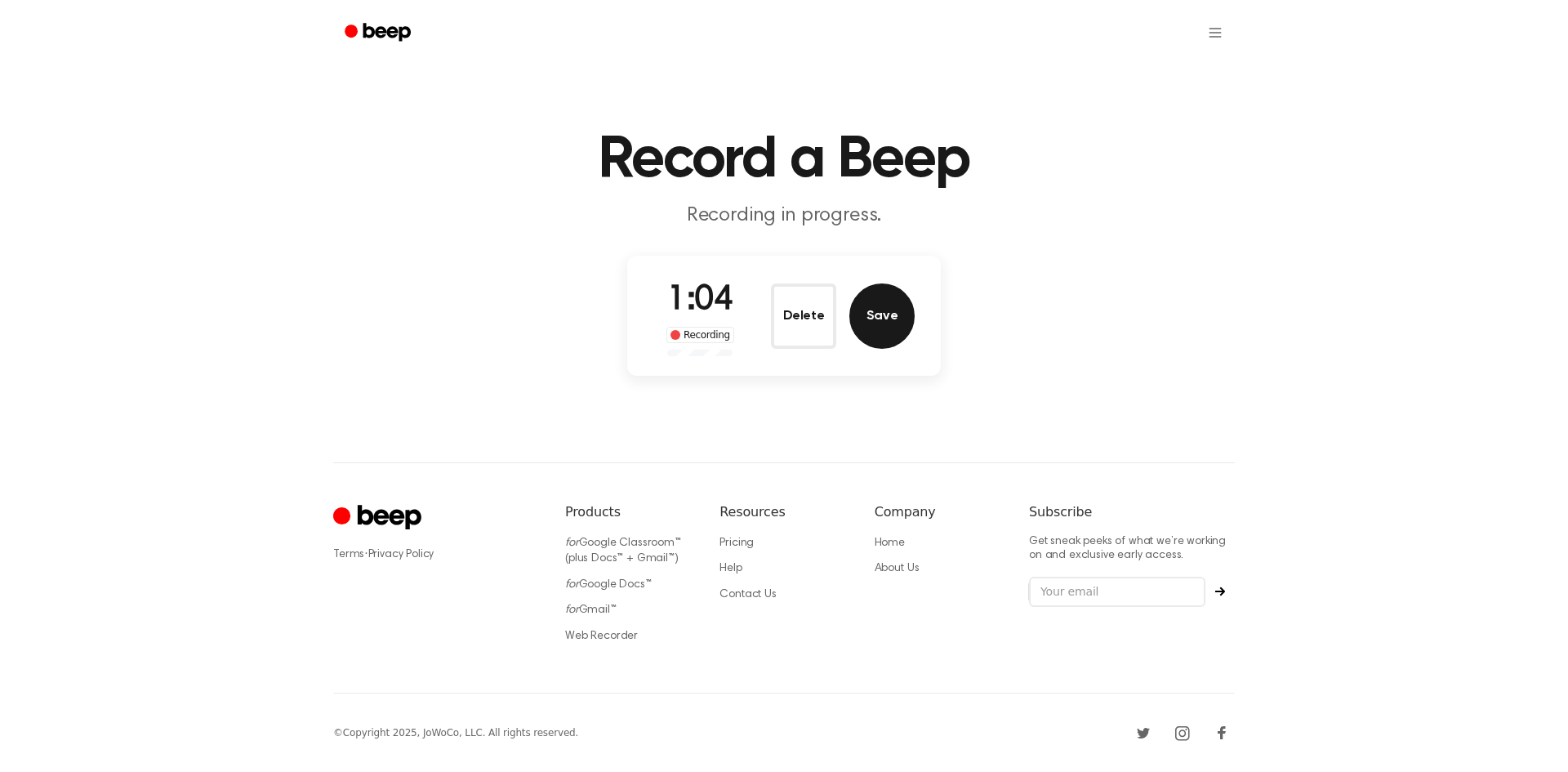
click at [860, 316] on button "Save" at bounding box center [882, 316] width 65 height 65
